Goal: Transaction & Acquisition: Purchase product/service

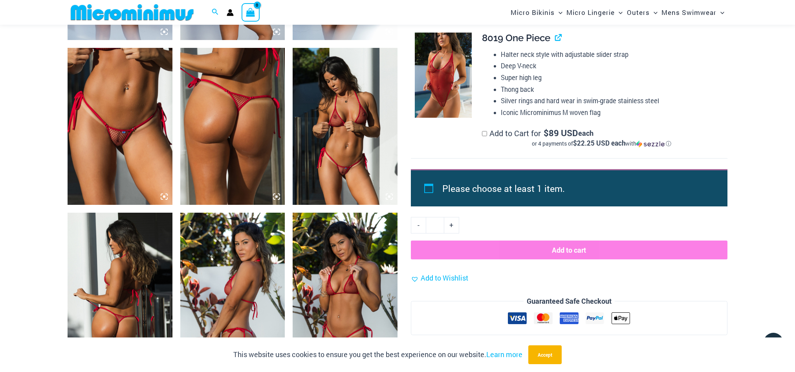
scroll to position [700, 0]
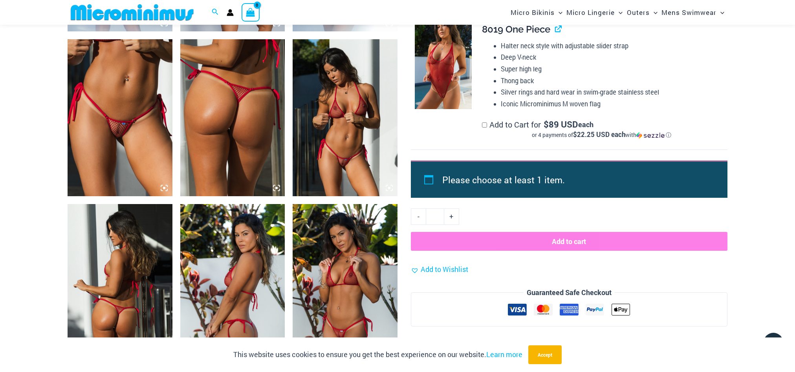
click at [120, 126] on img at bounding box center [120, 117] width 105 height 157
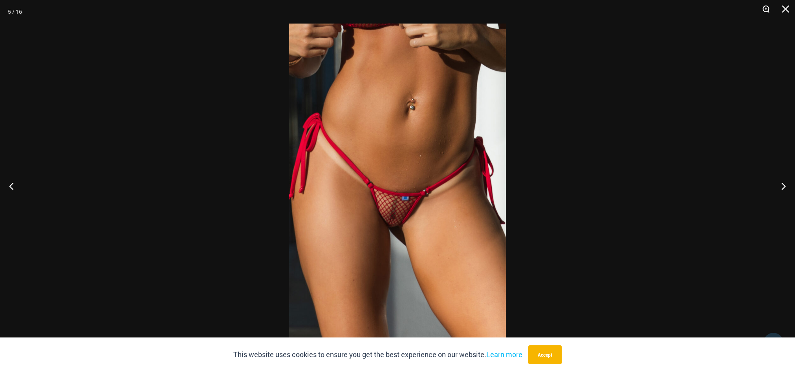
click at [763, 9] on button "Zoom" at bounding box center [763, 12] width 20 height 24
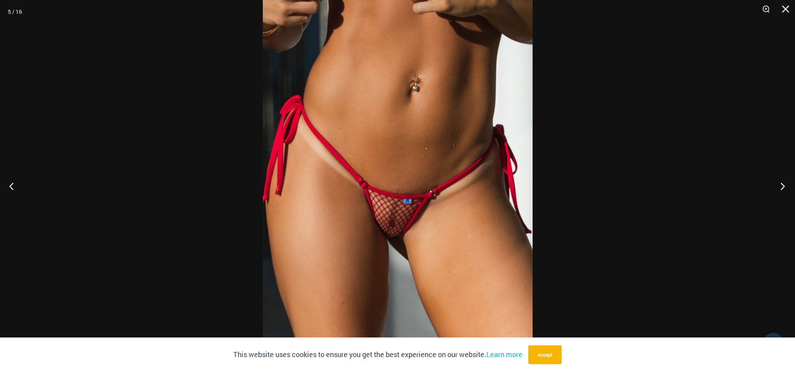
click at [782, 187] on button "Next" at bounding box center [779, 185] width 29 height 39
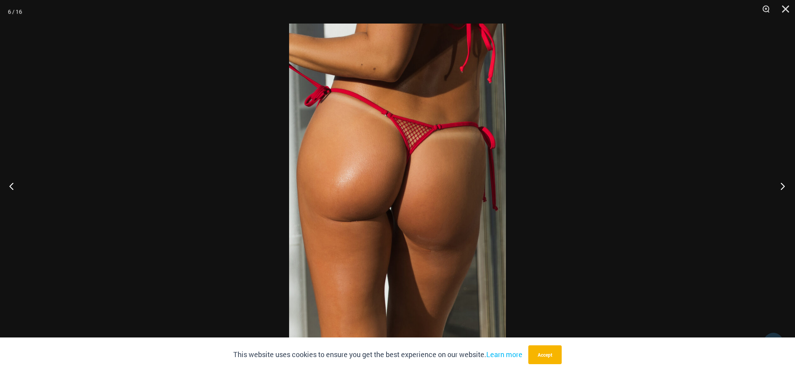
click at [783, 187] on button "Next" at bounding box center [779, 185] width 29 height 39
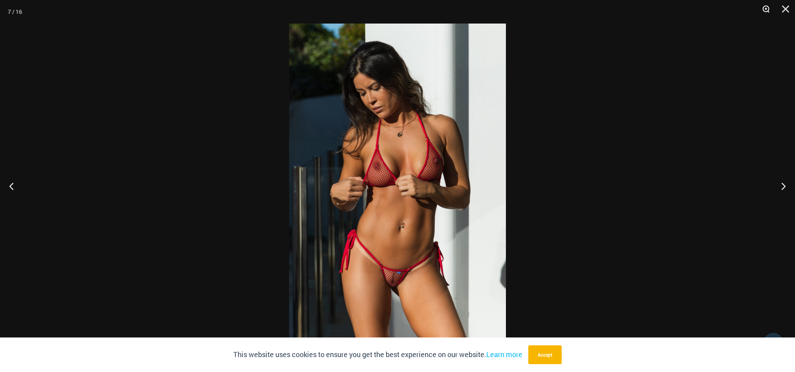
click at [764, 9] on button "Zoom" at bounding box center [763, 12] width 20 height 24
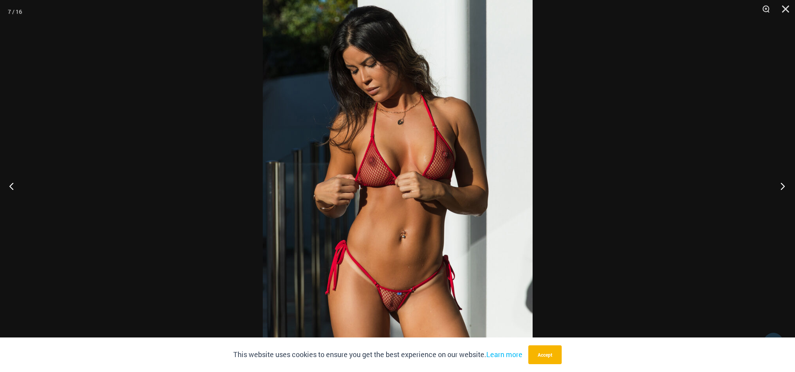
click at [779, 185] on button "Next" at bounding box center [779, 185] width 29 height 39
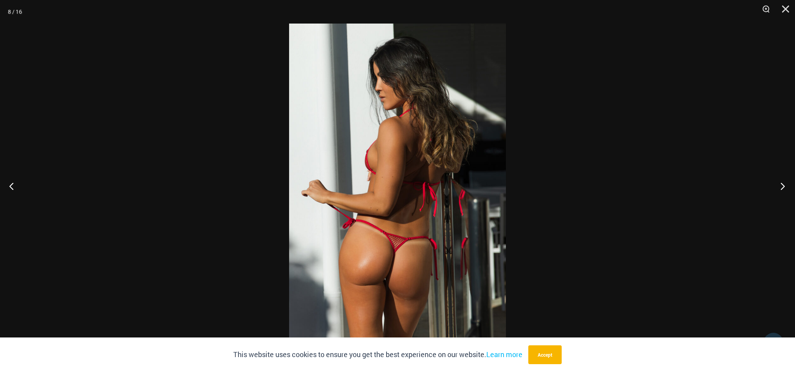
click at [779, 185] on button "Next" at bounding box center [779, 185] width 29 height 39
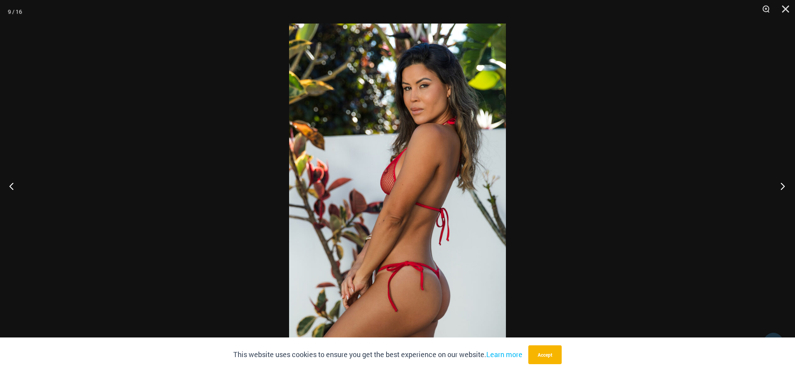
click at [779, 185] on button "Next" at bounding box center [779, 185] width 29 height 39
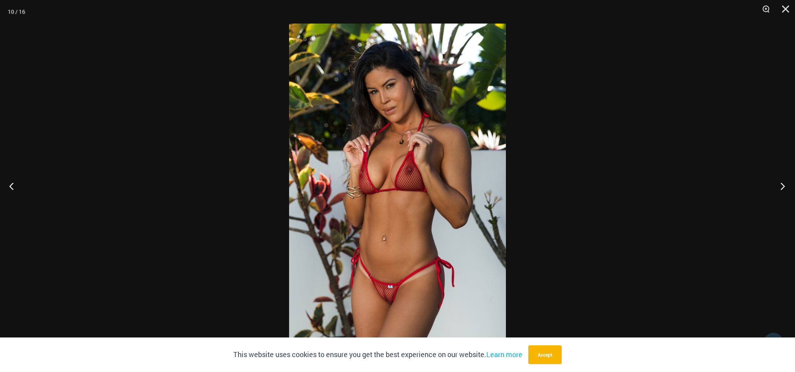
click at [779, 185] on button "Next" at bounding box center [779, 185] width 29 height 39
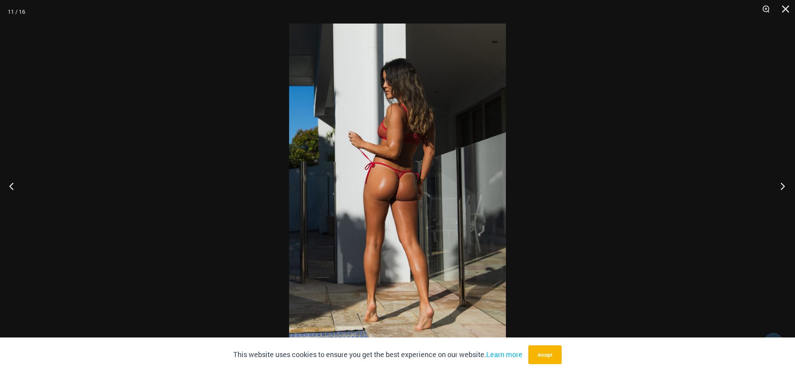
click at [778, 185] on button "Next" at bounding box center [779, 185] width 29 height 39
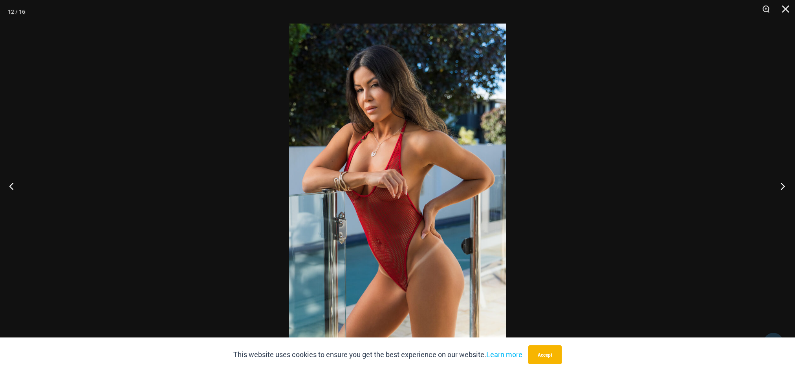
click at [778, 185] on button "Next" at bounding box center [779, 185] width 29 height 39
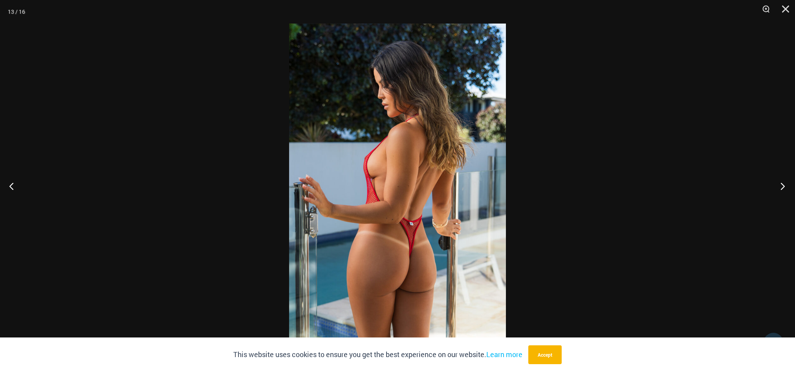
click at [778, 185] on button "Next" at bounding box center [779, 185] width 29 height 39
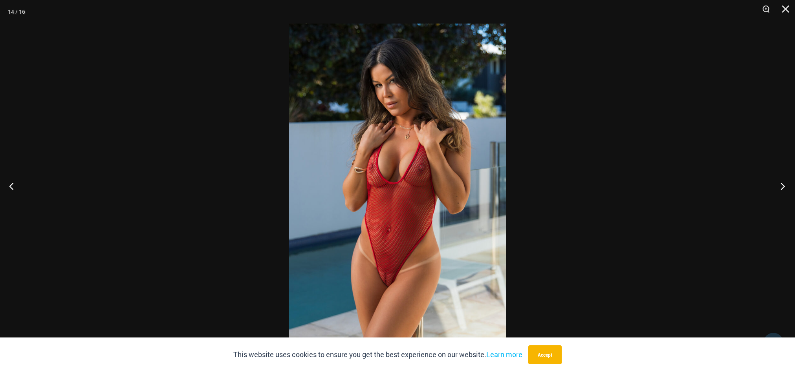
click at [778, 185] on button "Next" at bounding box center [779, 185] width 29 height 39
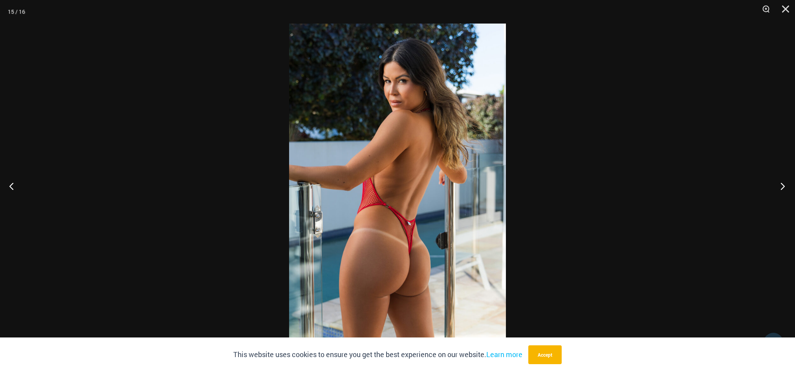
click at [778, 185] on button "Next" at bounding box center [779, 185] width 29 height 39
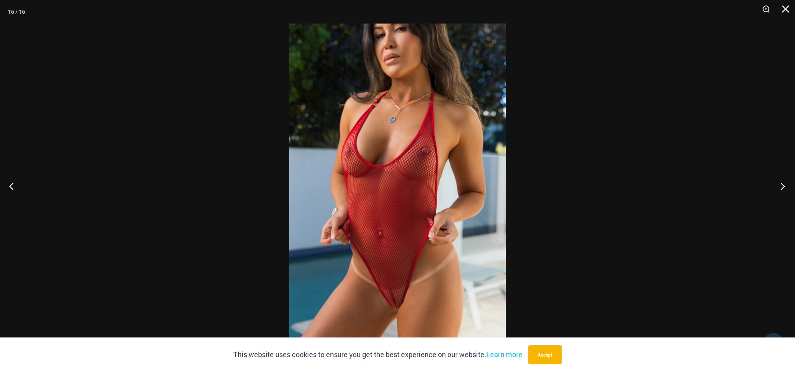
click at [778, 185] on button "Next" at bounding box center [779, 185] width 29 height 39
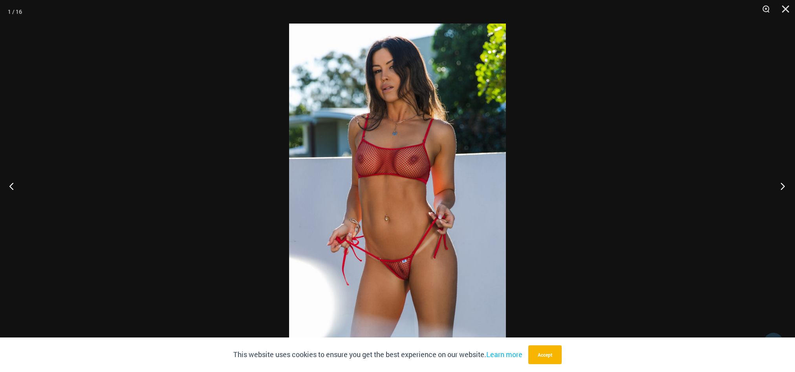
click at [778, 185] on button "Next" at bounding box center [779, 185] width 29 height 39
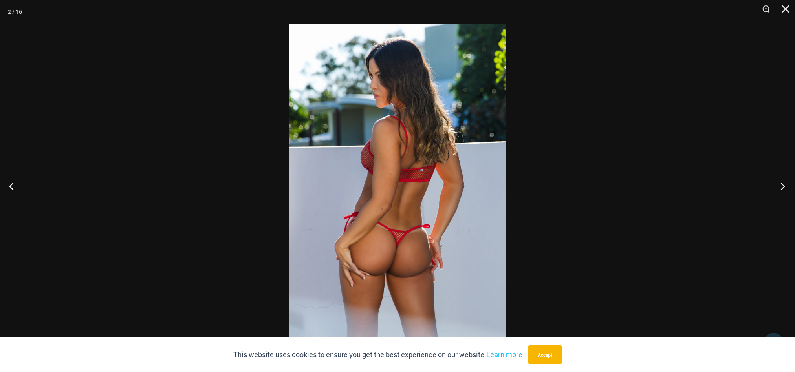
click at [778, 185] on button "Next" at bounding box center [779, 185] width 29 height 39
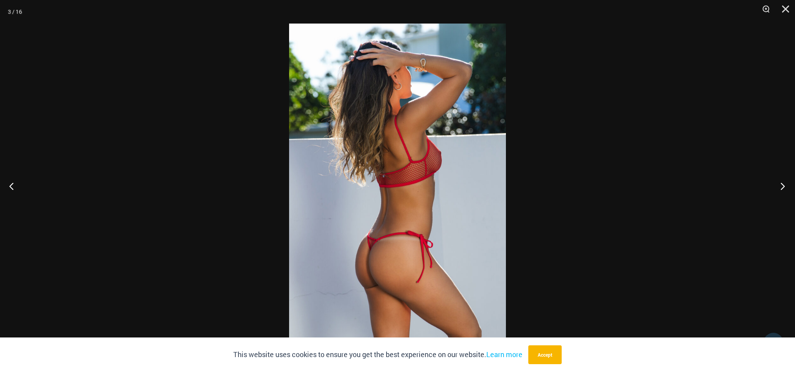
click at [778, 185] on button "Next" at bounding box center [779, 185] width 29 height 39
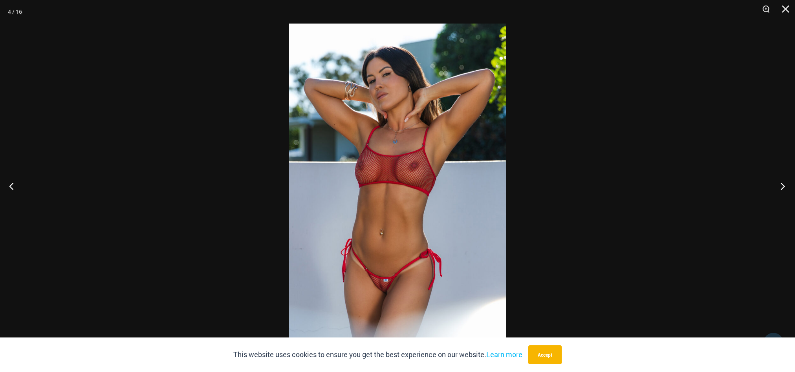
click at [778, 185] on button "Next" at bounding box center [779, 185] width 29 height 39
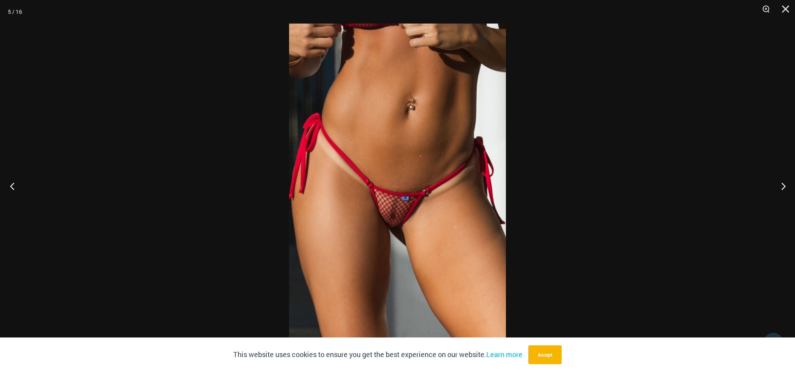
click at [14, 184] on button "Previous" at bounding box center [14, 185] width 29 height 39
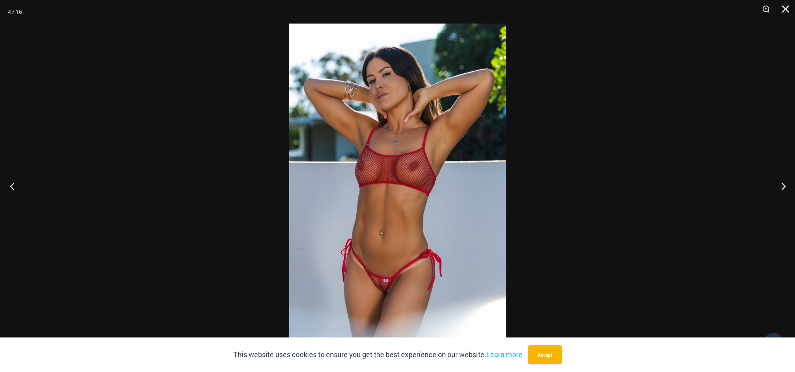
click at [14, 184] on button "Previous" at bounding box center [14, 185] width 29 height 39
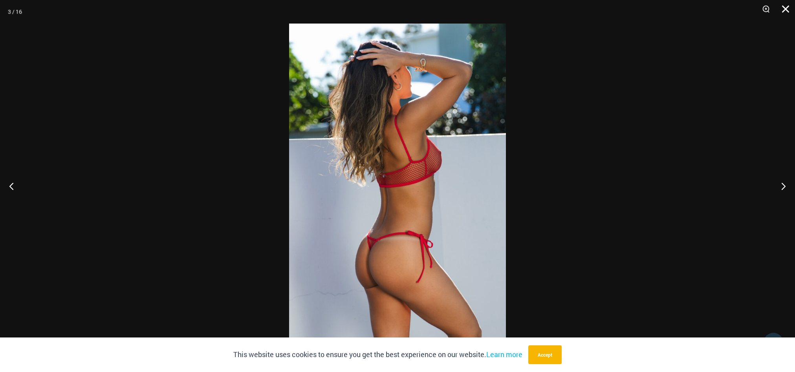
click at [789, 9] on button "Close" at bounding box center [783, 12] width 20 height 24
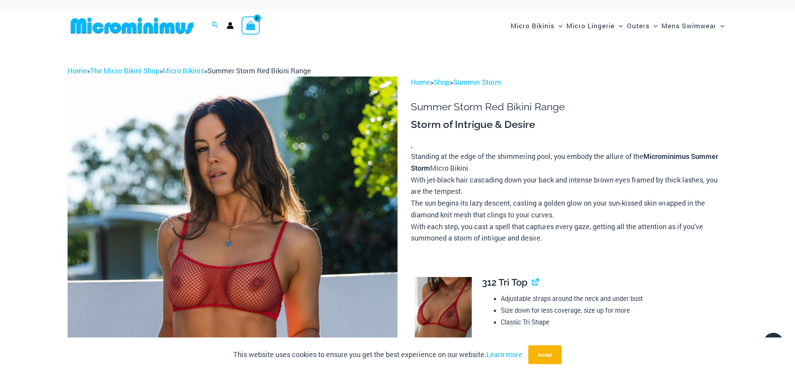
scroll to position [0, 0]
